Goal: Obtain resource: Obtain resource

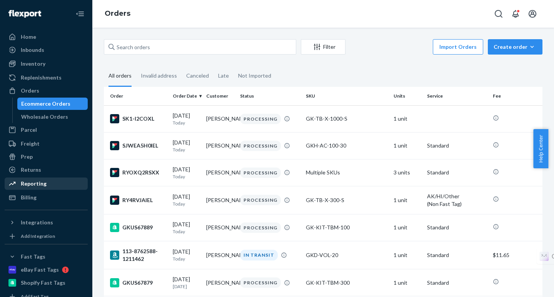
click at [35, 185] on div "Reporting" at bounding box center [34, 184] width 26 height 8
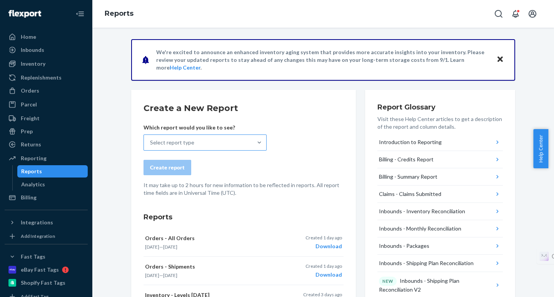
click at [237, 143] on div "Select report type" at bounding box center [198, 142] width 108 height 15
click at [151, 143] on input "Select report type" at bounding box center [150, 143] width 1 height 8
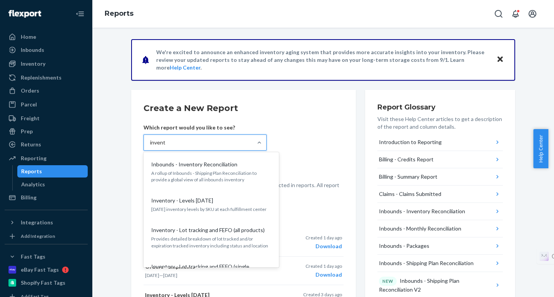
type input "inventor"
click at [201, 201] on p "Inventory - Levels [DATE]" at bounding box center [182, 201] width 62 height 8
click at [171, 147] on input "inventor" at bounding box center [160, 143] width 21 height 8
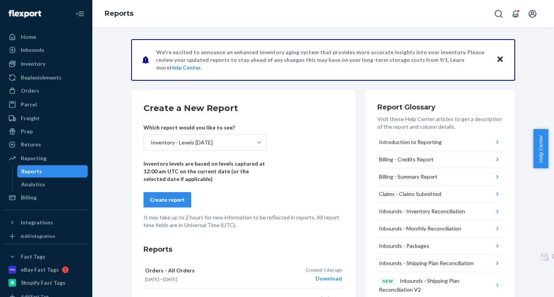
click at [153, 200] on div "Create report" at bounding box center [167, 200] width 35 height 8
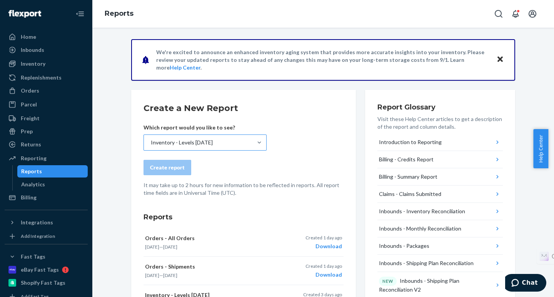
click at [211, 142] on div "Inventory - Levels [DATE]" at bounding box center [198, 142] width 108 height 15
click at [151, 142] on input "Inventory - Levels [DATE]" at bounding box center [150, 143] width 1 height 8
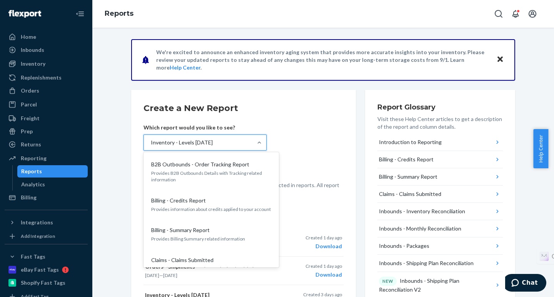
click at [312, 127] on form "Create a New Report Which report would you like to see? option Inventory - Leve…" at bounding box center [243, 149] width 200 height 95
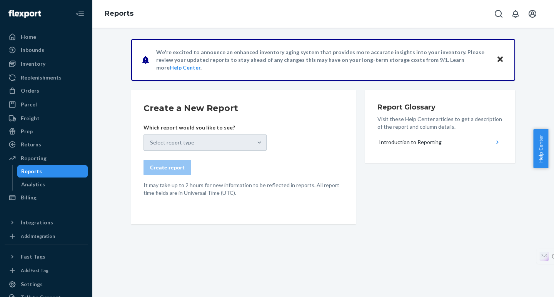
click at [242, 145] on div "Select report type" at bounding box center [204, 143] width 123 height 16
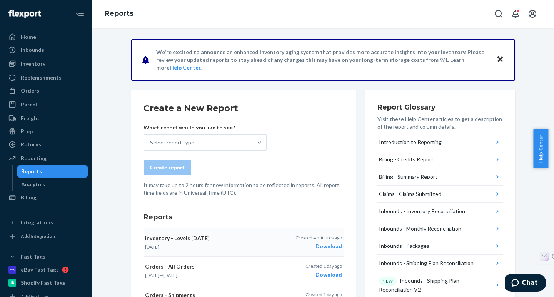
click at [330, 247] on div "Download" at bounding box center [318, 247] width 47 height 8
